Goal: Task Accomplishment & Management: Use online tool/utility

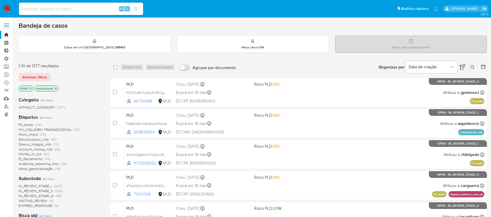
click at [59, 9] on input at bounding box center [81, 8] width 124 height 7
paste input "W6iZTRreGtumwzwT2DioBwyX"
type input "W6iZTRreGtumwzwT2DioBwyX"
click at [138, 10] on icon "search-icon" at bounding box center [136, 9] width 4 height 4
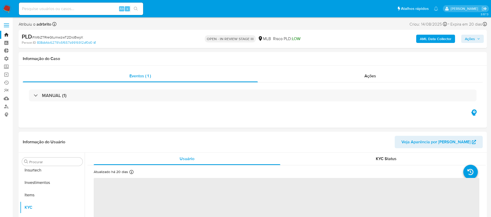
scroll to position [244, 0]
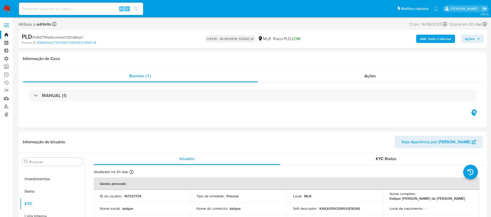
select select "10"
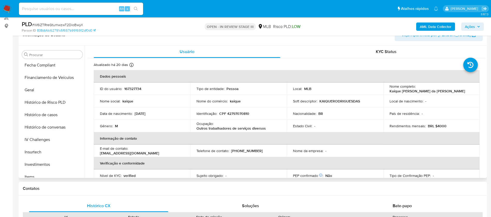
scroll to position [134, 0]
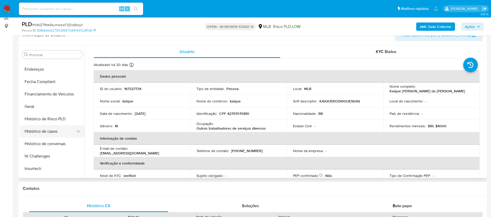
click at [53, 129] on button "Histórico de casos" at bounding box center [50, 131] width 61 height 12
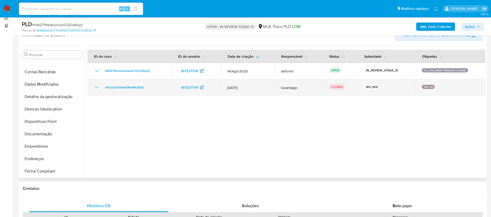
scroll to position [46, 0]
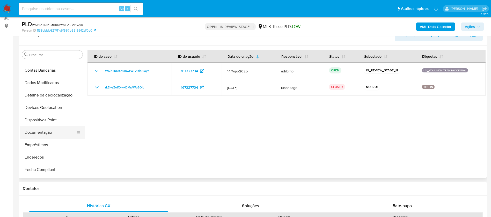
click at [49, 132] on button "Documentação" at bounding box center [50, 132] width 61 height 12
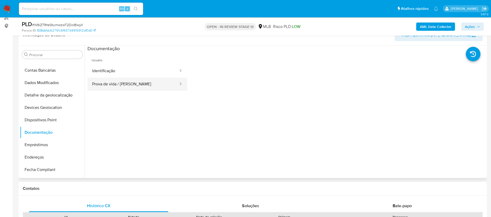
click at [130, 79] on button "Prova de vida / Selfie" at bounding box center [133, 84] width 91 height 13
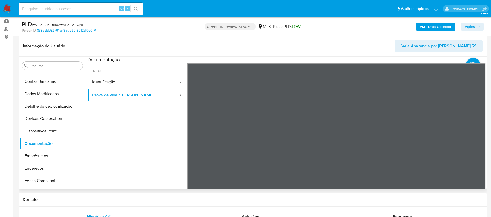
scroll to position [11, 0]
click at [117, 84] on button "Identificação" at bounding box center [133, 82] width 91 height 13
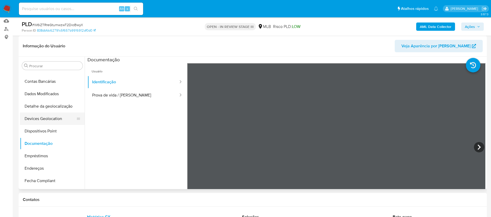
drag, startPoint x: 39, startPoint y: 120, endPoint x: 27, endPoint y: 118, distance: 11.8
click at [27, 118] on button "Devices Geolocation" at bounding box center [50, 119] width 61 height 12
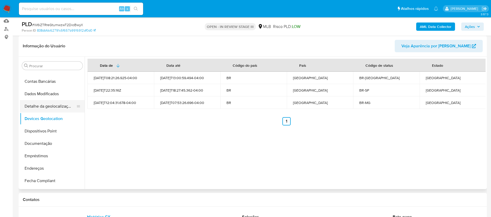
click at [52, 105] on button "Detalhe da geolocalização" at bounding box center [50, 106] width 61 height 12
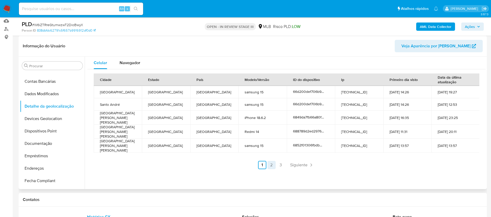
click at [271, 162] on link "2" at bounding box center [271, 165] width 8 height 8
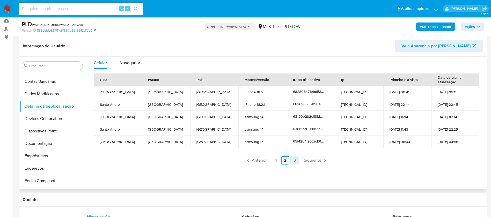
click at [294, 162] on link "3" at bounding box center [295, 160] width 8 height 8
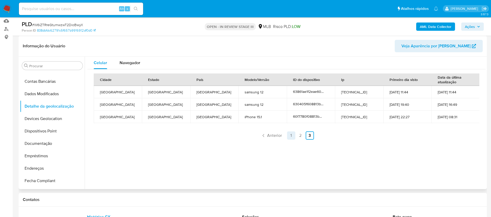
click at [289, 138] on link "1" at bounding box center [291, 136] width 8 height 8
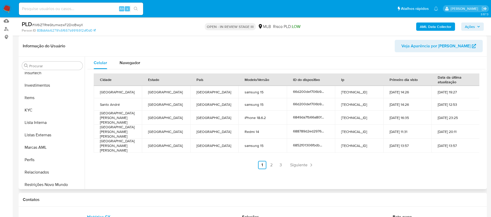
scroll to position [244, 0]
click at [39, 156] on button "Perfis" at bounding box center [50, 157] width 61 height 12
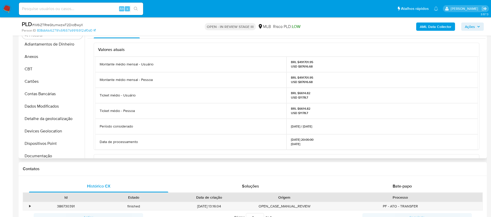
scroll to position [0, 0]
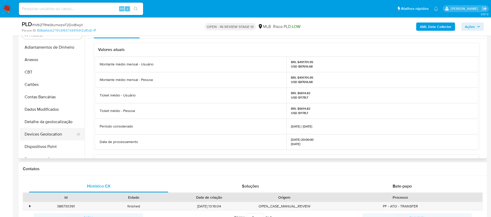
click at [44, 132] on button "Devices Geolocation" at bounding box center [50, 134] width 61 height 12
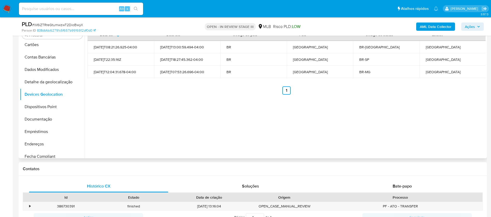
scroll to position [42, 0]
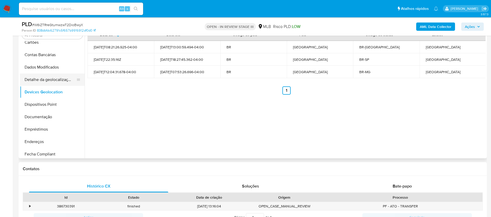
click at [53, 81] on button "Detalhe da geolocalização" at bounding box center [50, 80] width 61 height 12
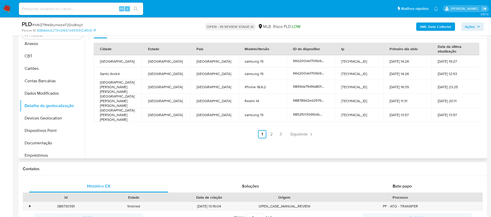
scroll to position [7, 0]
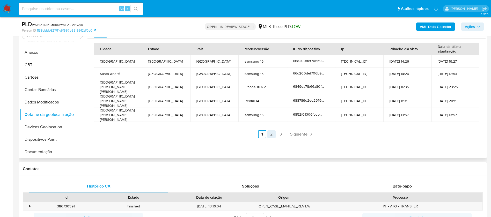
click at [270, 130] on link "2" at bounding box center [271, 134] width 8 height 8
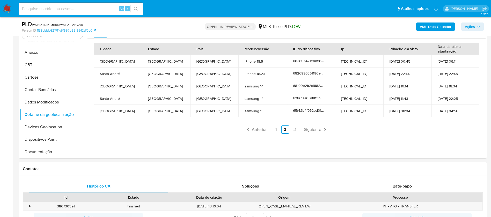
scroll to position [0, 0]
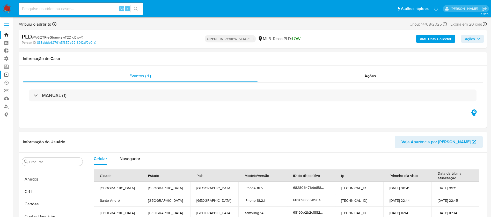
click at [5, 75] on link "Operações em massa" at bounding box center [31, 75] width 62 height 8
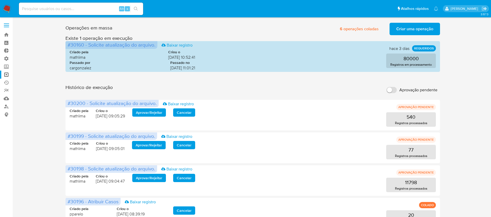
click at [412, 27] on span "Criar uma operação" at bounding box center [414, 28] width 37 height 11
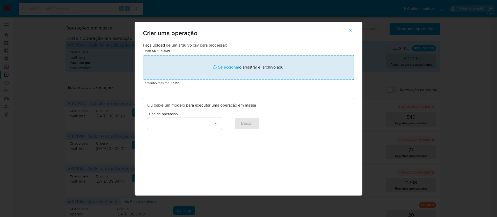
click at [225, 66] on input "file" at bounding box center [248, 67] width 211 height 25
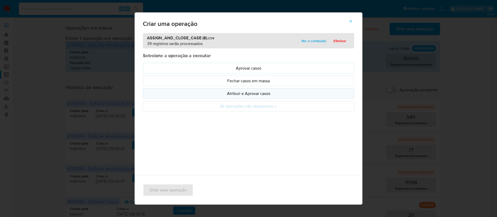
drag, startPoint x: 239, startPoint y: 99, endPoint x: 239, endPoint y: 97, distance: 2.6
click at [239, 97] on ul "Aprovar casos Fechar casos em massa Atribuir e Aprovar casos 26 operações não d…" at bounding box center [248, 87] width 211 height 49
click at [239, 97] on button "Atribuir e Aprovar casos" at bounding box center [248, 93] width 211 height 11
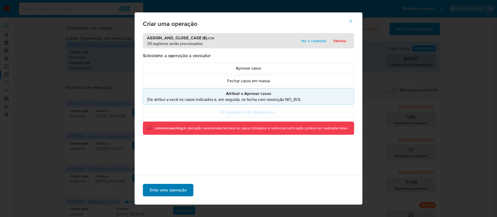
click at [170, 186] on span "Criar uma operação" at bounding box center [168, 190] width 37 height 11
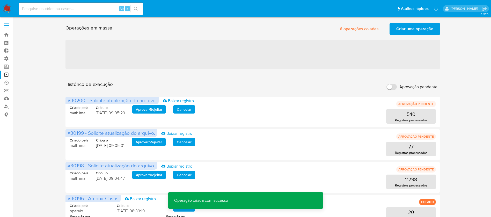
click at [419, 33] on span "Criar uma operação" at bounding box center [414, 28] width 37 height 11
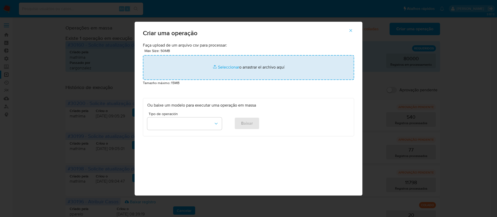
click at [233, 68] on input "file" at bounding box center [248, 67] width 211 height 25
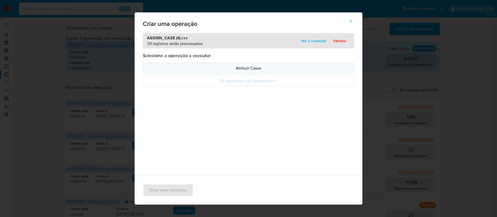
click at [250, 68] on p "Atribuir Casos" at bounding box center [248, 68] width 202 height 6
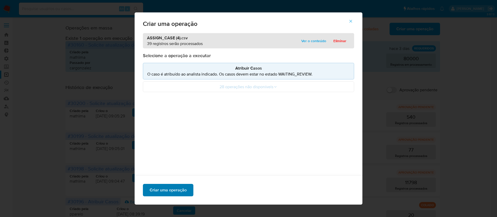
click at [170, 189] on span "Criar uma operação" at bounding box center [168, 190] width 37 height 11
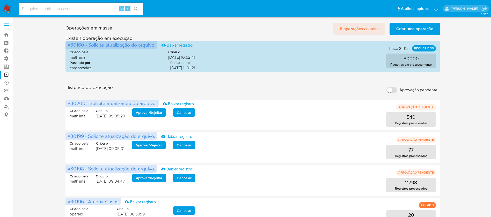
click at [351, 25] on span "8 operações coladas" at bounding box center [359, 28] width 39 height 11
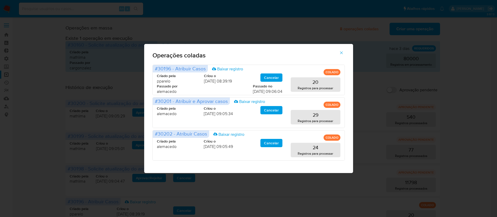
click at [342, 51] on icon "button" at bounding box center [341, 52] width 5 height 5
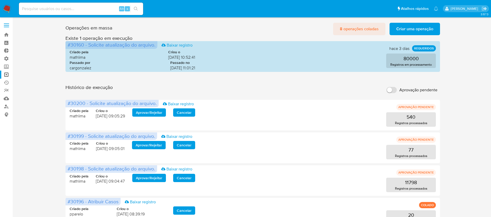
click at [363, 27] on span "8 operações coladas" at bounding box center [359, 28] width 39 height 11
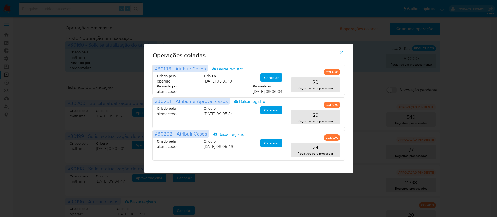
click at [343, 56] on span "button" at bounding box center [341, 52] width 5 height 11
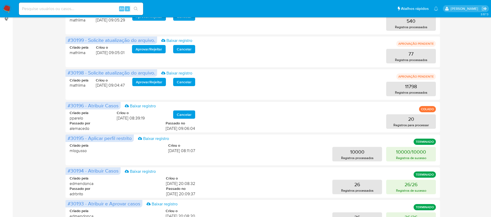
scroll to position [95, 0]
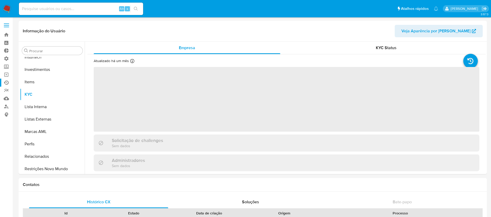
scroll to position [244, 0]
click at [9, 76] on link "Operações em massa" at bounding box center [31, 75] width 62 height 8
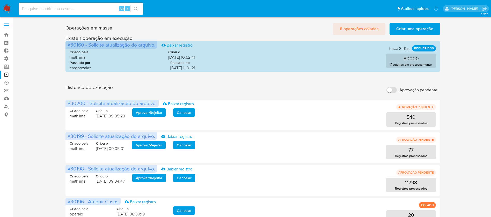
click at [363, 25] on span "8 operações coladas" at bounding box center [359, 28] width 39 height 11
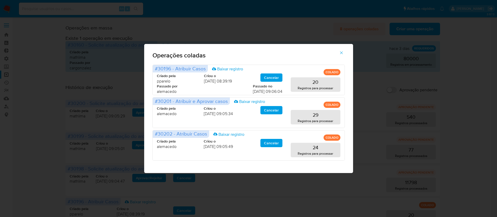
click at [363, 25] on div "Operações coladas #30196 - Atribuir Casos Baixar registro COLADO Criado pela pp…" at bounding box center [248, 108] width 497 height 217
click at [344, 56] on button "button" at bounding box center [341, 53] width 18 height 12
